Goal: Task Accomplishment & Management: Use online tool/utility

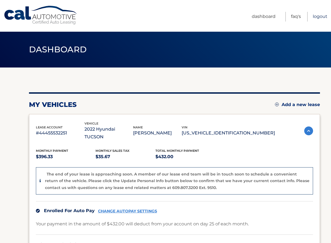
click at [326, 17] on link "Logout" at bounding box center [320, 17] width 15 height 10
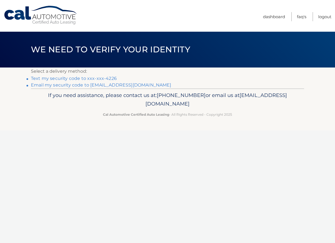
click at [71, 78] on link "Text my security code to xxx-xxx-4226" at bounding box center [74, 78] width 86 height 5
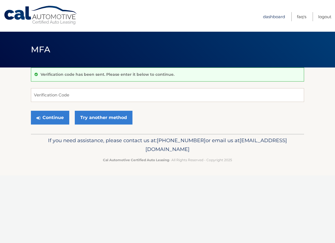
click at [275, 17] on link "Dashboard" at bounding box center [274, 16] width 22 height 9
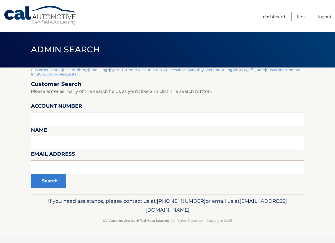
click at [51, 116] on input "text" at bounding box center [167, 119] width 273 height 14
click at [60, 121] on input "text" at bounding box center [167, 119] width 273 height 14
type input "44456002369"
click at [31, 174] on button "Search" at bounding box center [48, 181] width 35 height 14
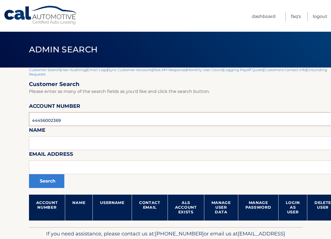
click at [45, 120] on input "44456002369" at bounding box center [183, 119] width 309 height 14
click at [44, 119] on input "44456002369" at bounding box center [183, 119] width 309 height 14
drag, startPoint x: 44, startPoint y: 119, endPoint x: 37, endPoint y: 120, distance: 7.4
click at [37, 120] on input "44456002369" at bounding box center [183, 119] width 309 height 14
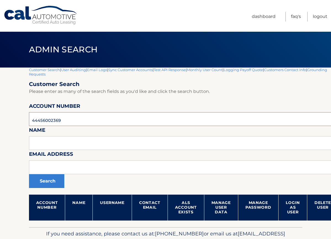
click at [37, 120] on input "44456002369" at bounding box center [183, 119] width 309 height 14
click at [34, 120] on input "44456002369" at bounding box center [183, 119] width 309 height 14
click at [33, 120] on input "44456002369" at bounding box center [183, 119] width 309 height 14
type input "44456002369"
click at [29, 174] on button "Search" at bounding box center [46, 181] width 35 height 14
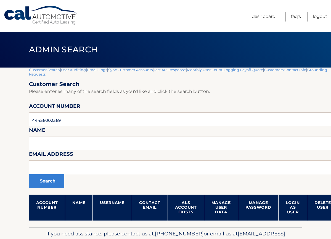
click at [32, 121] on input "44456002369" at bounding box center [183, 119] width 309 height 14
drag, startPoint x: 34, startPoint y: 121, endPoint x: 18, endPoint y: 123, distance: 16.1
click at [18, 123] on section "Customer Search | User Auditing | Email Logs | Sync Customer Accounts | Test AP…" at bounding box center [165, 148] width 331 height 160
type input "44456002369"
click at [29, 174] on button "Search" at bounding box center [46, 181] width 35 height 14
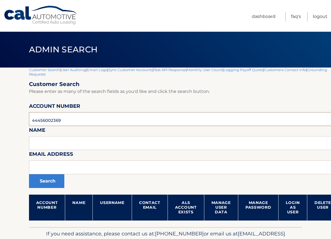
click at [42, 125] on input "44456002369" at bounding box center [183, 119] width 309 height 14
type input "44455997254"
click at [29, 174] on button "Search" at bounding box center [46, 181] width 35 height 14
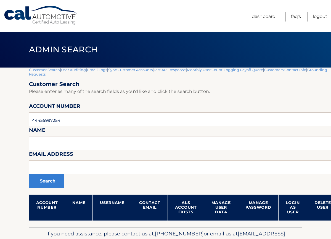
click at [33, 122] on input "44455997254" at bounding box center [183, 119] width 309 height 14
click at [29, 174] on button "Search" at bounding box center [46, 181] width 35 height 14
type input "\44455997254"
click at [32, 121] on input "44455997254" at bounding box center [183, 119] width 309 height 14
click at [45, 121] on input "44455997254" at bounding box center [183, 119] width 309 height 14
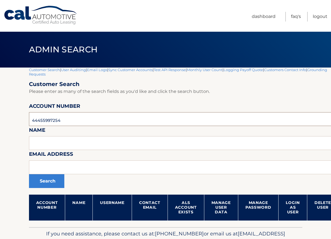
click at [45, 121] on input "44455997254" at bounding box center [183, 119] width 309 height 14
